Goal: Task Accomplishment & Management: Manage account settings

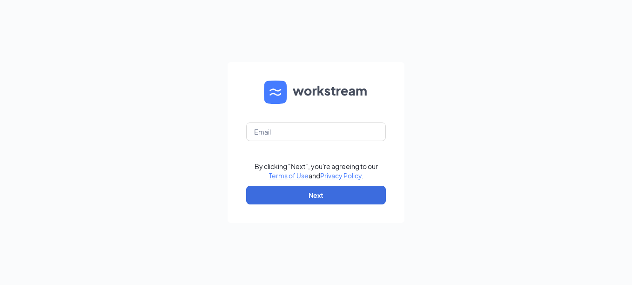
click at [283, 141] on form "By clicking "Next", you're agreeing to our Terms of Use and Privacy Policy . Ne…" at bounding box center [316, 142] width 177 height 161
click at [284, 137] on input "text" at bounding box center [316, 131] width 140 height 19
type input "[EMAIL_ADDRESS][DOMAIN_NAME]"
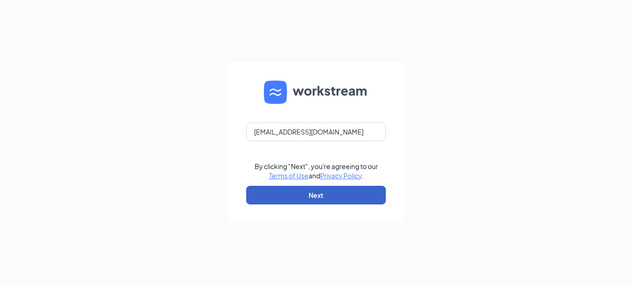
click at [295, 194] on button "Next" at bounding box center [316, 195] width 140 height 19
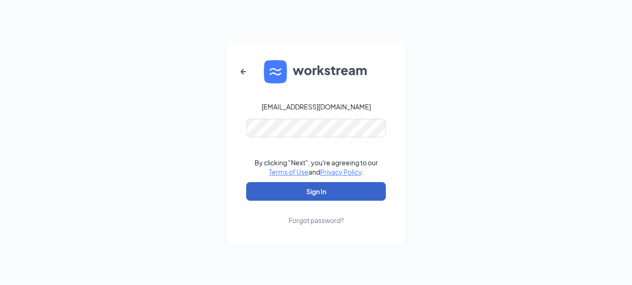
click at [314, 191] on button "Sign In" at bounding box center [316, 191] width 140 height 19
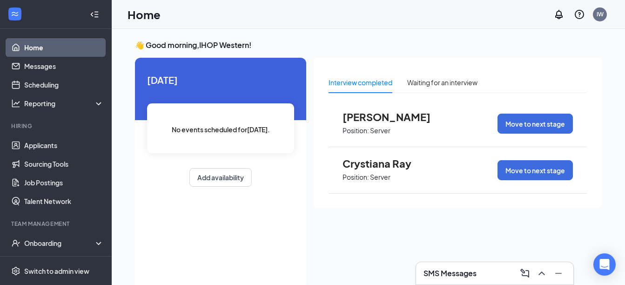
click at [484, 273] on div "SMS Messages" at bounding box center [494, 273] width 142 height 15
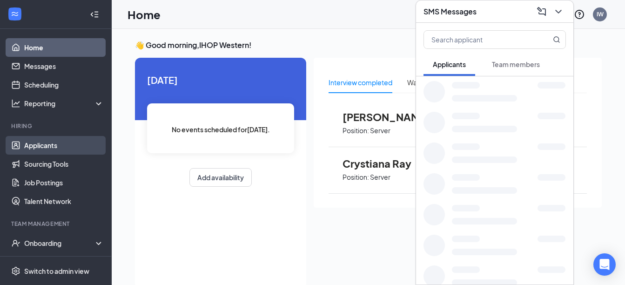
click at [45, 142] on link "Applicants" at bounding box center [64, 145] width 80 height 19
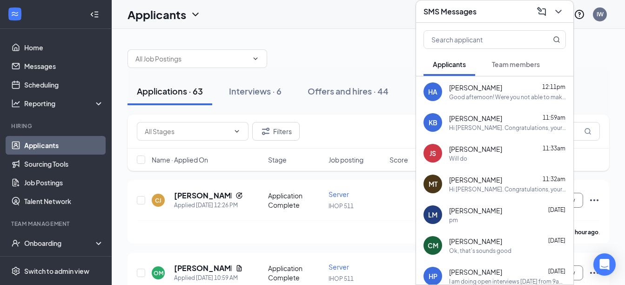
click at [493, 11] on div "SMS Messages" at bounding box center [494, 11] width 142 height 14
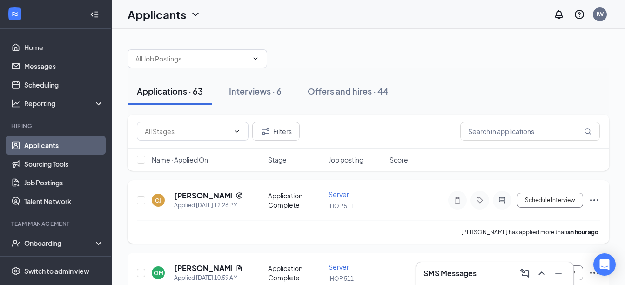
click at [594, 196] on icon "Ellipses" at bounding box center [594, 200] width 11 height 11
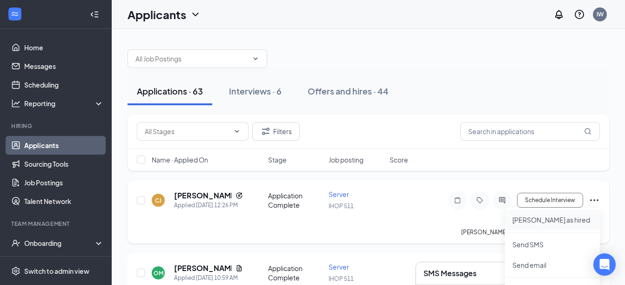
click at [556, 221] on p "Mark as hired" at bounding box center [552, 219] width 80 height 9
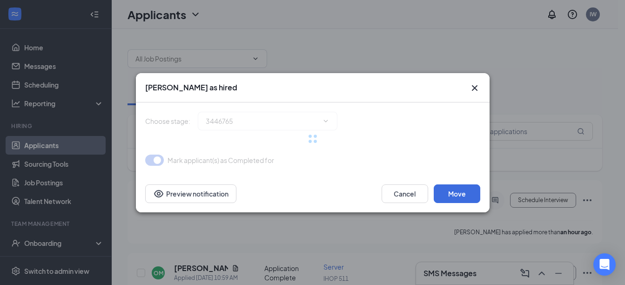
type input "Hiring Complete (final stage)"
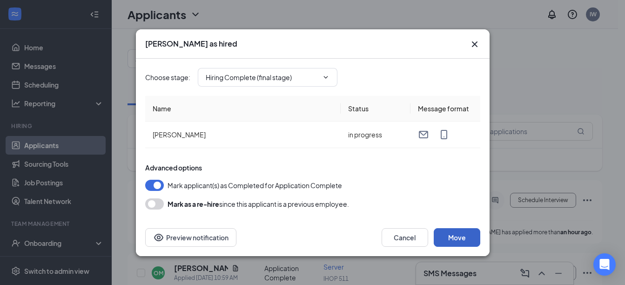
click at [460, 237] on button "Move" at bounding box center [457, 237] width 47 height 19
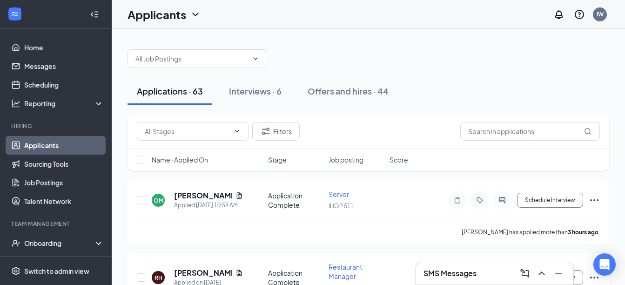
click at [451, 97] on div "Applications · 63 Interviews · 6 Offers and hires · 44" at bounding box center [368, 91] width 482 height 28
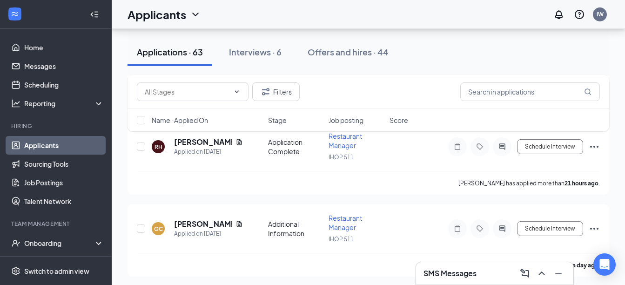
scroll to position [140, 0]
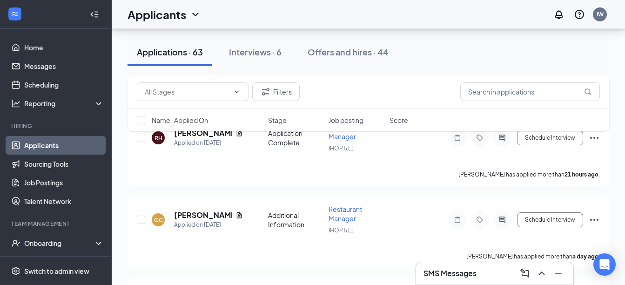
click at [467, 272] on h3 "SMS Messages" at bounding box center [449, 273] width 53 height 10
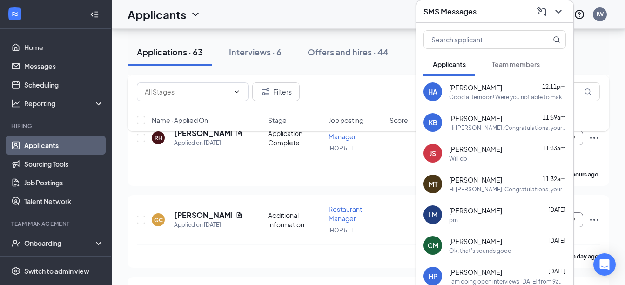
click at [497, 14] on div "SMS Messages" at bounding box center [494, 11] width 142 height 14
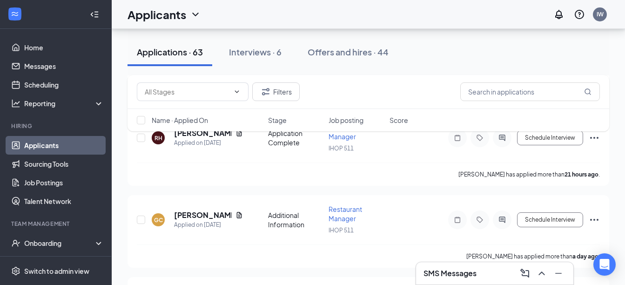
click at [409, 99] on div "Filters" at bounding box center [368, 91] width 463 height 19
click at [236, 57] on div "Interviews · 6" at bounding box center [255, 52] width 53 height 12
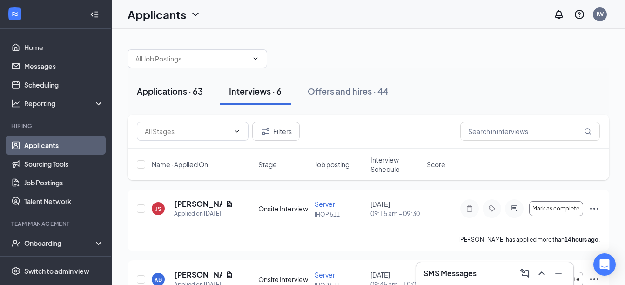
click at [163, 92] on div "Applications · 63" at bounding box center [170, 91] width 66 height 12
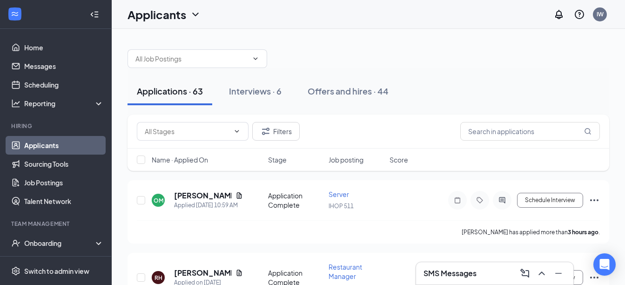
click at [355, 52] on div at bounding box center [368, 54] width 482 height 28
click at [459, 267] on div "SMS Messages" at bounding box center [494, 273] width 142 height 15
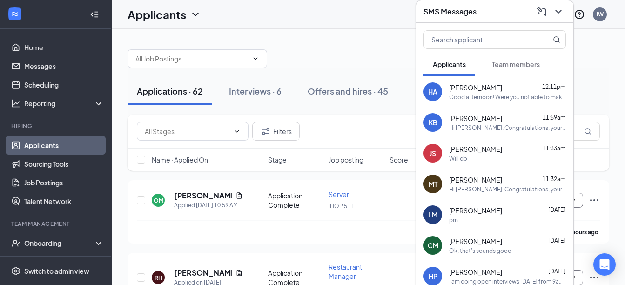
click at [455, 7] on h3 "SMS Messages" at bounding box center [449, 12] width 53 height 10
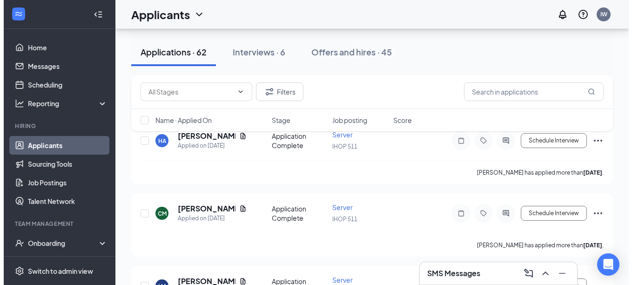
scroll to position [279, 0]
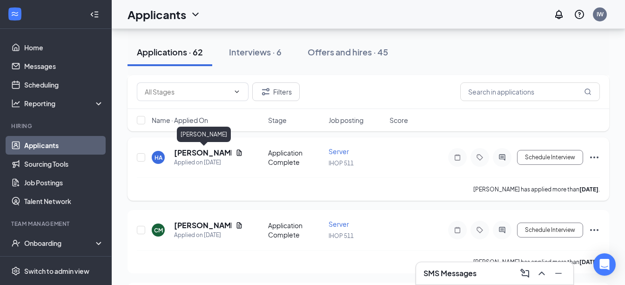
click at [206, 155] on h5 "Hailey Alicea" at bounding box center [203, 153] width 58 height 10
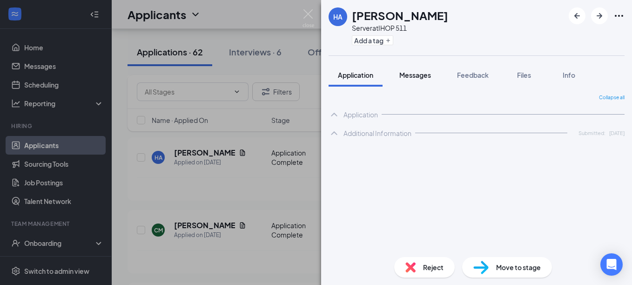
click at [419, 74] on span "Messages" at bounding box center [415, 75] width 32 height 8
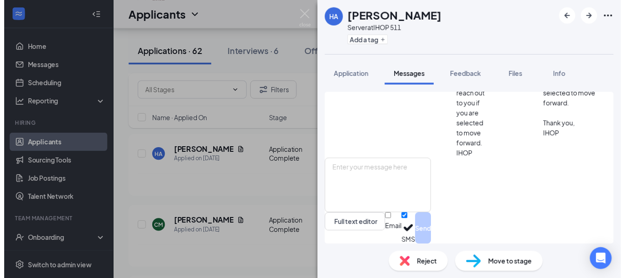
scroll to position [354, 0]
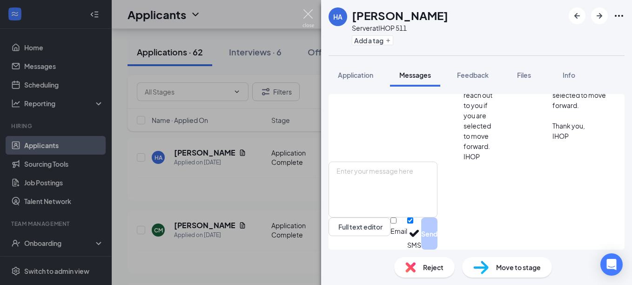
click at [309, 18] on img at bounding box center [308, 18] width 12 height 18
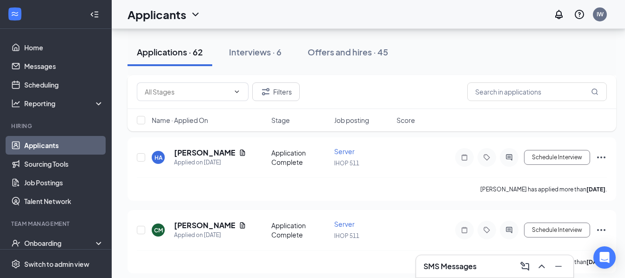
scroll to position [233, 0]
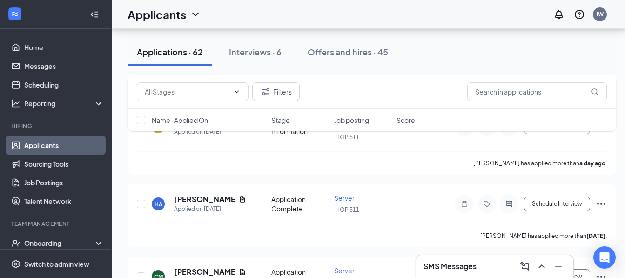
click at [405, 77] on div "Filters" at bounding box center [371, 92] width 489 height 34
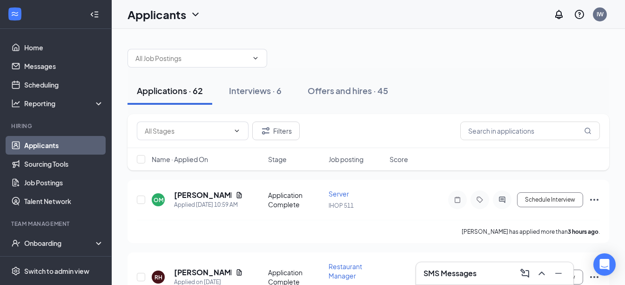
scroll to position [0, 0]
click at [402, 182] on div "OM Omar Myers Applied Today 10:59 AM Application Complete Server IHOP 511 Sched…" at bounding box center [368, 211] width 482 height 63
click at [430, 135] on div "Filters" at bounding box center [368, 131] width 463 height 19
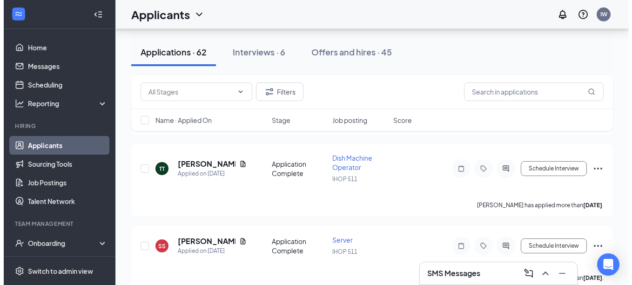
scroll to position [1489, 0]
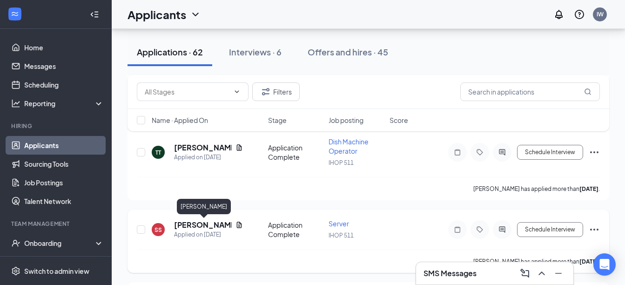
click at [199, 221] on h5 "Shelly Smith" at bounding box center [203, 225] width 58 height 10
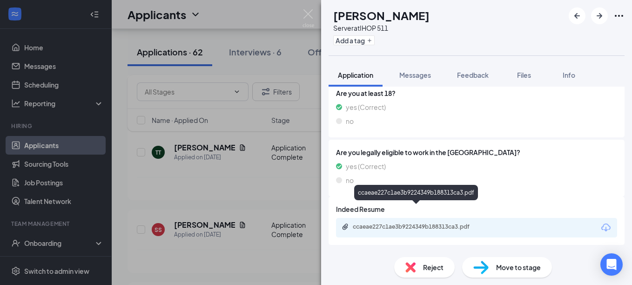
scroll to position [279, 0]
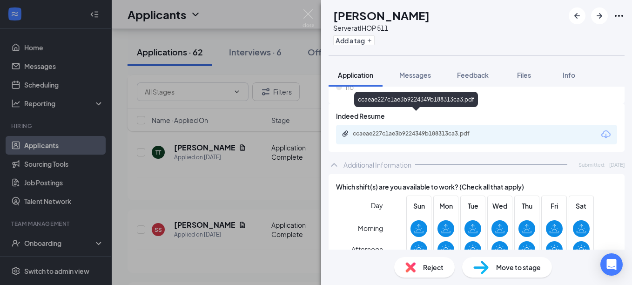
click at [433, 130] on div "ccaeae227c1ae3b9224349b188313ca3.pdf" at bounding box center [418, 133] width 130 height 7
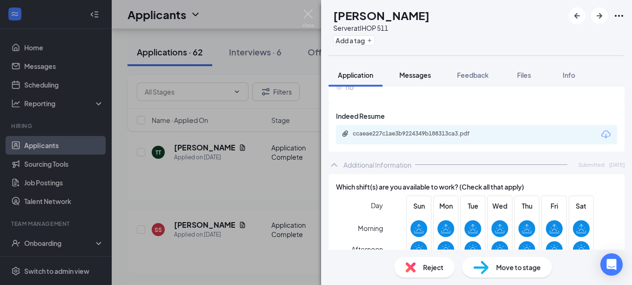
click at [412, 71] on span "Messages" at bounding box center [415, 75] width 32 height 8
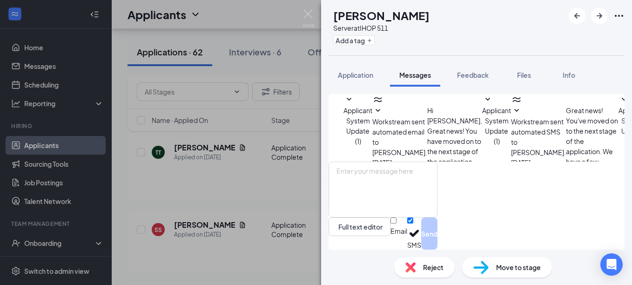
click at [415, 76] on span "Messages" at bounding box center [415, 75] width 32 height 8
click at [305, 14] on img at bounding box center [308, 18] width 12 height 18
